Goal: Information Seeking & Learning: Learn about a topic

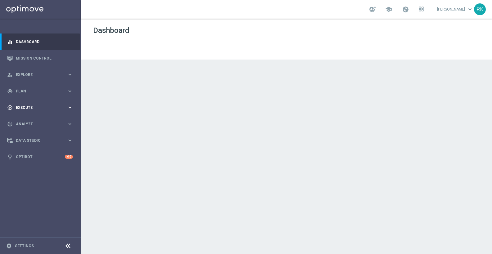
click at [28, 107] on span "Execute" at bounding box center [41, 108] width 51 height 4
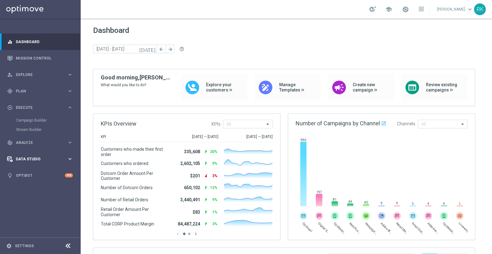
click at [33, 159] on span "Data Studio" at bounding box center [41, 159] width 51 height 4
click at [25, 76] on span "Explore" at bounding box center [41, 75] width 51 height 4
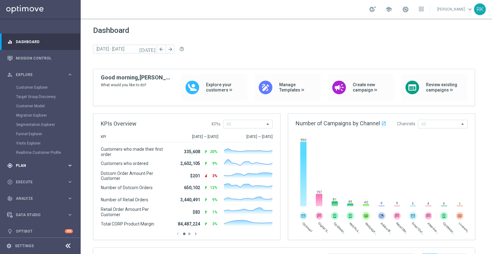
click at [24, 165] on span "Plan" at bounding box center [41, 166] width 51 height 4
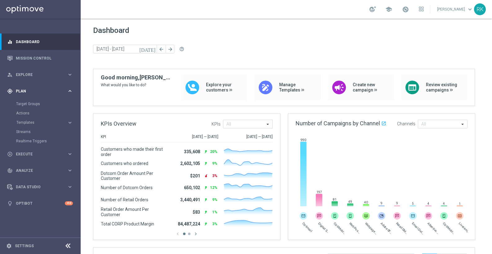
click at [23, 89] on div "gps_fixed Plan" at bounding box center [37, 91] width 60 height 6
click at [29, 110] on div "play_circle_outline Execute" at bounding box center [37, 108] width 60 height 6
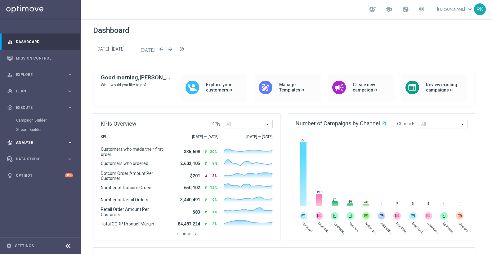
click at [25, 141] on span "Analyze" at bounding box center [41, 143] width 51 height 4
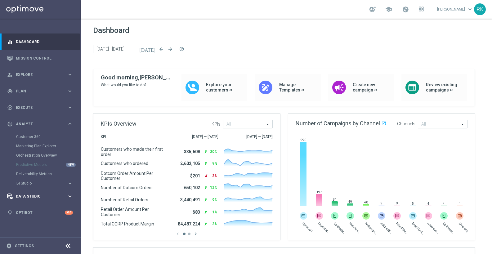
click at [26, 196] on span "Data Studio" at bounding box center [41, 196] width 51 height 4
click at [31, 143] on div "Data Studio" at bounding box center [37, 141] width 60 height 6
click at [25, 131] on div "track_changes Analyze keyboard_arrow_right" at bounding box center [40, 124] width 80 height 16
click at [25, 183] on span "BI Studio" at bounding box center [38, 183] width 44 height 4
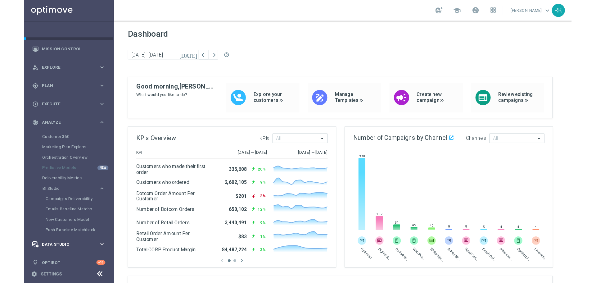
scroll to position [22, 0]
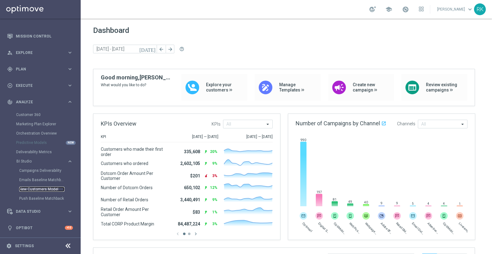
click at [36, 188] on link "New Customers Model" at bounding box center [41, 189] width 45 height 5
